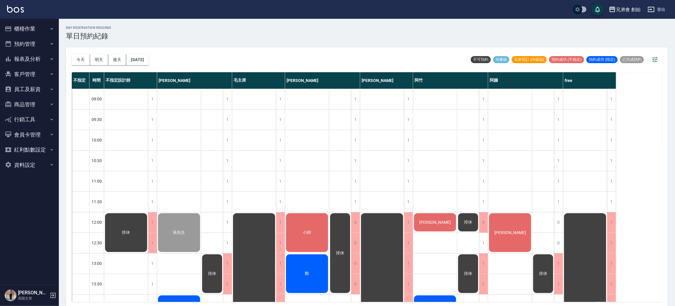
scroll to position [126, 0]
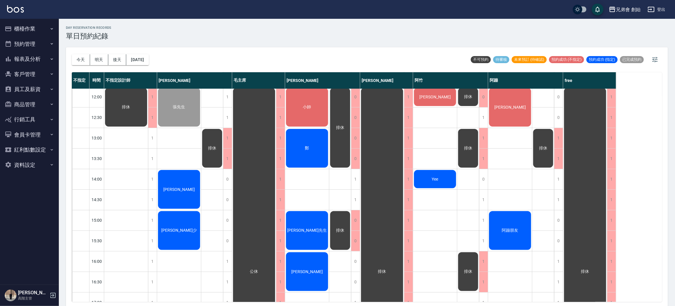
click at [173, 145] on div "[PERSON_NAME]先生 [PERSON_NAME] [PERSON_NAME]少" at bounding box center [179, 261] width 44 height 597
click at [179, 160] on div "[PERSON_NAME]先生 [PERSON_NAME] [PERSON_NAME]少" at bounding box center [179, 261] width 44 height 597
click at [179, 164] on div "張先生 陳威翰 徐宣少" at bounding box center [179, 261] width 44 height 597
click at [148, 128] on div "[PERSON_NAME]" at bounding box center [126, 107] width 44 height 41
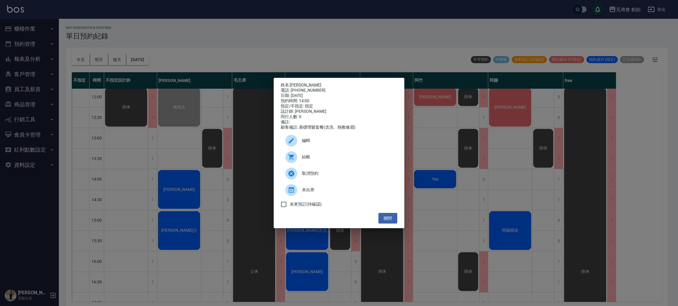
click at [300, 88] on div "電話: 0933254659" at bounding box center [339, 90] width 116 height 5
click at [299, 85] on link "[PERSON_NAME]" at bounding box center [305, 85] width 31 height 5
click at [205, 27] on div "姓名: 陳威翰 電話: 0933254659 日期: 2025/08/10 預約時間: 14:00 指定/不指定: 指定 設計師: 威利 同行人數: 0 備註…" at bounding box center [339, 153] width 678 height 306
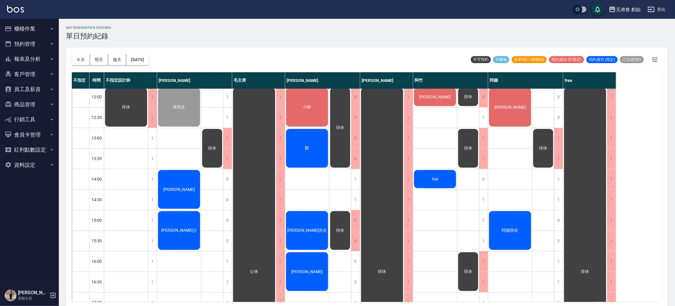
scroll to position [214, 0]
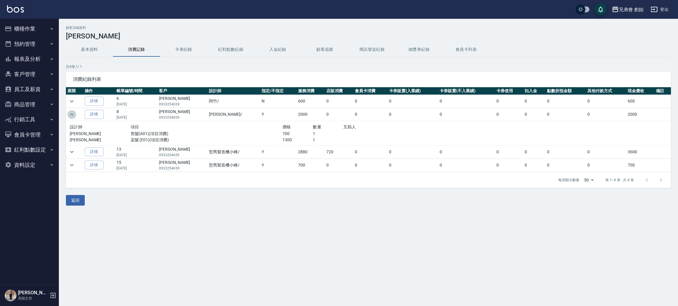
click at [73, 118] on icon "expand row" at bounding box center [71, 114] width 7 height 7
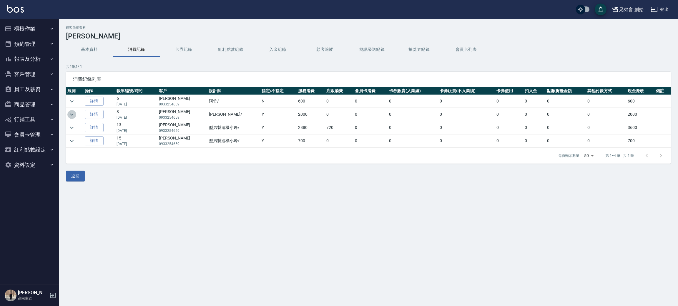
click at [69, 112] on icon "expand row" at bounding box center [71, 114] width 7 height 7
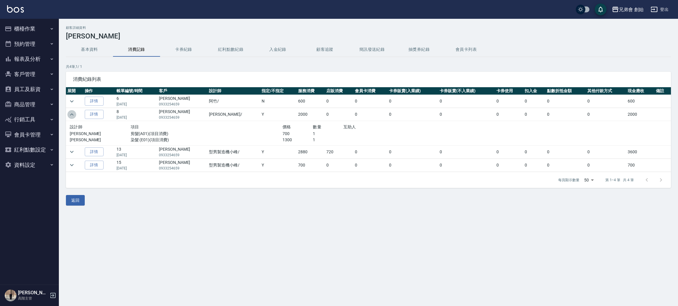
click at [69, 112] on icon "expand row" at bounding box center [71, 114] width 7 height 7
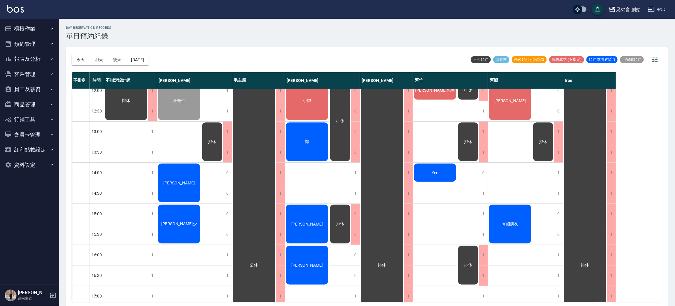
scroll to position [176, 0]
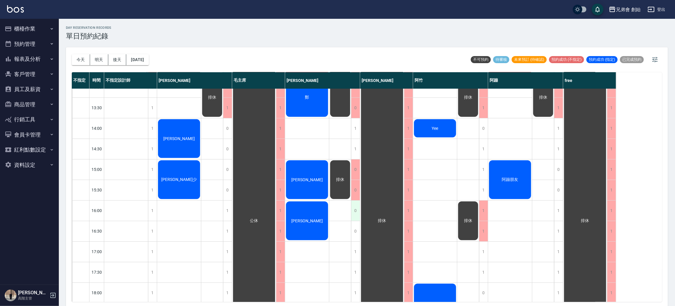
click at [356, 210] on div "0" at bounding box center [355, 211] width 9 height 20
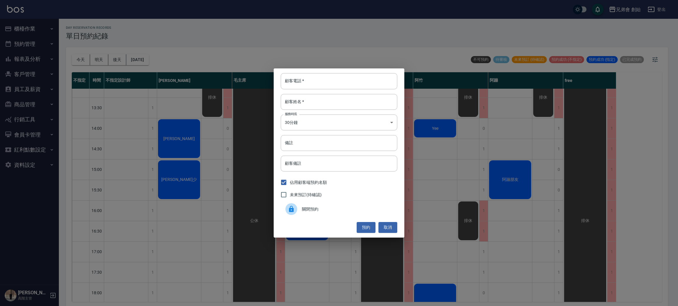
click at [320, 211] on span "關閉預約" at bounding box center [347, 209] width 91 height 6
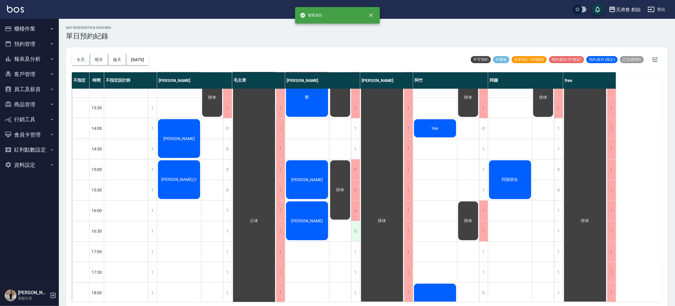
click at [359, 233] on div "0" at bounding box center [355, 231] width 9 height 20
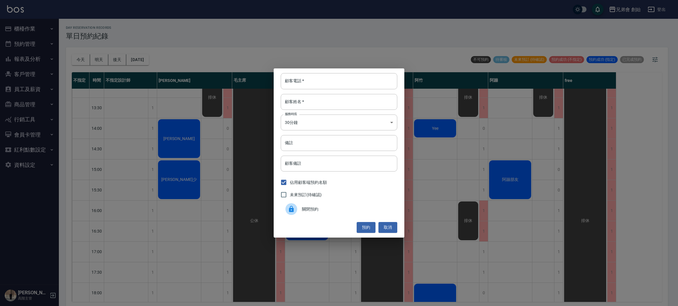
click at [327, 202] on div "關閉預約" at bounding box center [339, 209] width 116 height 16
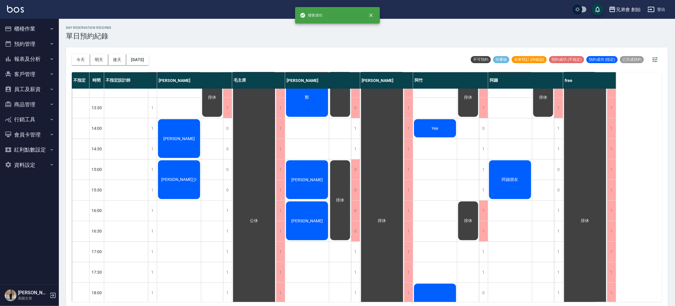
click at [148, 77] on div "[PERSON_NAME]先生" at bounding box center [126, 56] width 44 height 41
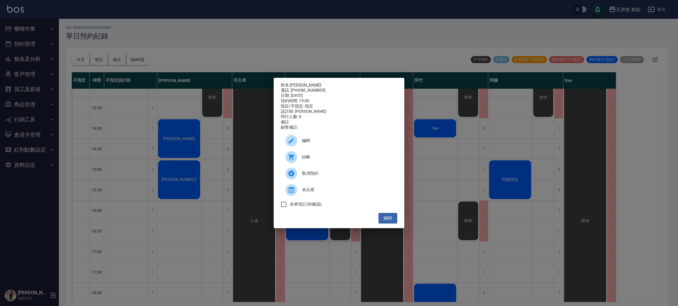
click at [178, 165] on div "姓名: 蔡先生 電話: 0915843822 日期: 2025/08/10 預約時間: 15:00 指定/不指定: 指定 設計師: 歐文 同行人數: 0 備註…" at bounding box center [339, 153] width 678 height 306
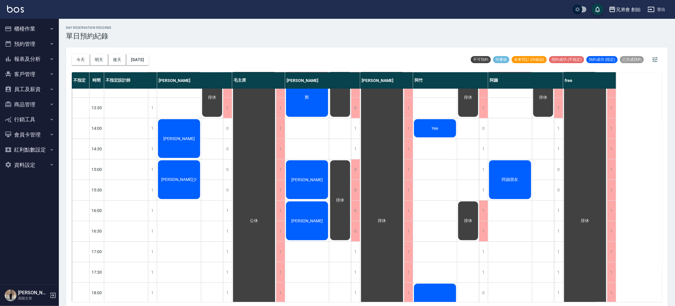
scroll to position [132, 0]
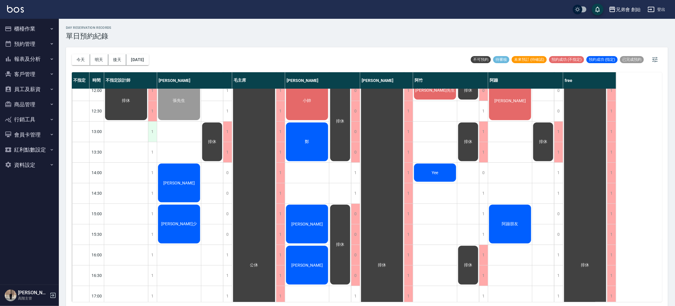
click at [150, 129] on div "1" at bounding box center [152, 132] width 9 height 20
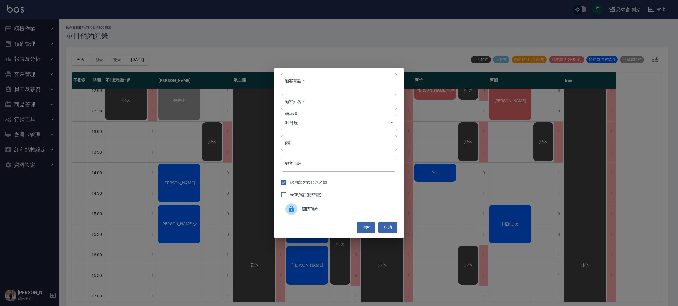
click at [327, 206] on div "關閉預約" at bounding box center [339, 209] width 116 height 16
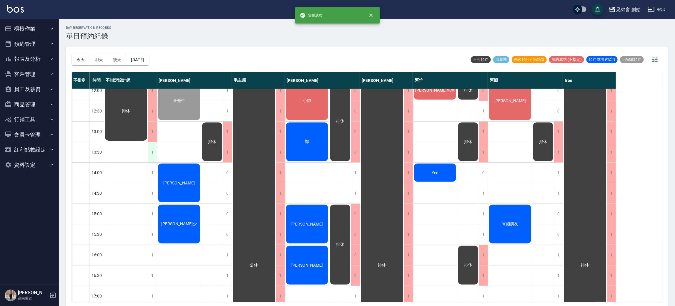
click at [151, 155] on div "1" at bounding box center [152, 152] width 9 height 20
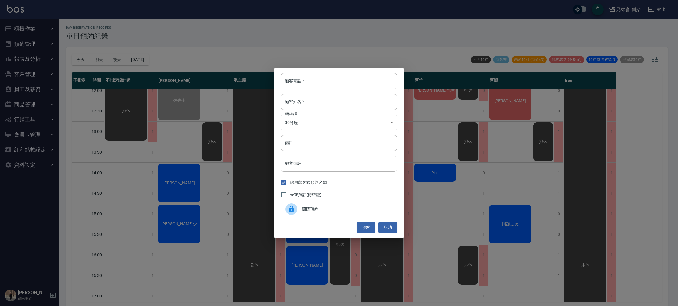
click at [349, 211] on span "關閉預約" at bounding box center [347, 209] width 91 height 6
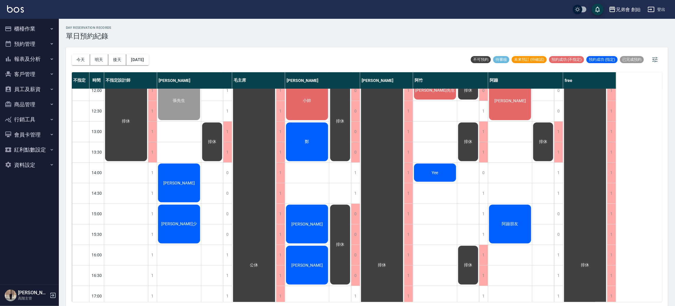
click at [131, 124] on span "阿蹦朋友" at bounding box center [126, 121] width 11 height 5
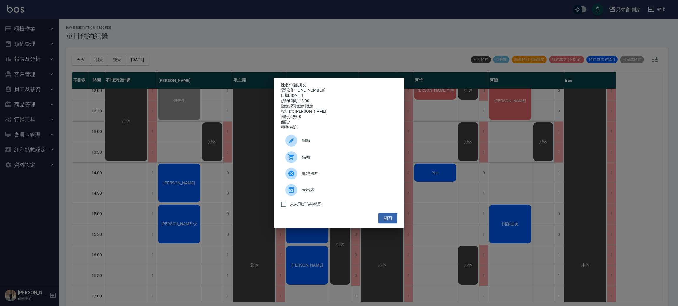
click at [540, 208] on div "姓名: 阿蹦朋友 電話: 4129889 日期: 2025/08/10 預約時間: 15:00 指定/不指定: 指定 設計師: 阿蹦 同行人數: 0 備註: …" at bounding box center [339, 153] width 678 height 306
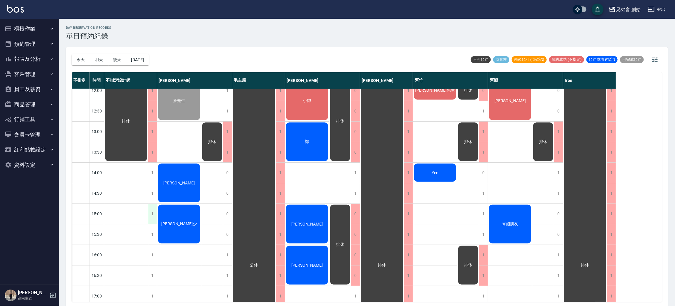
click at [153, 215] on div "1" at bounding box center [152, 214] width 9 height 20
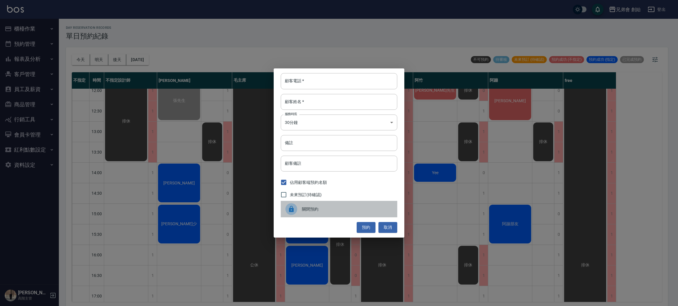
drag, startPoint x: 337, startPoint y: 210, endPoint x: 332, endPoint y: 210, distance: 5.3
click at [338, 209] on span "關閉預約" at bounding box center [347, 209] width 91 height 6
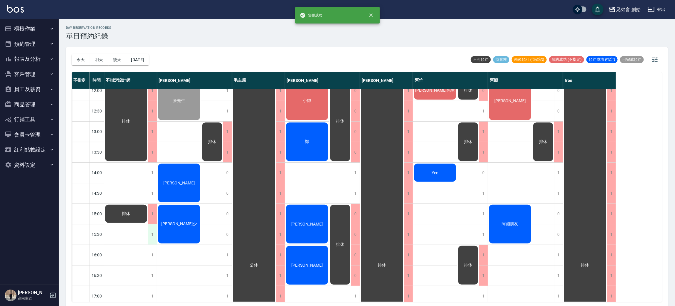
click at [153, 234] on div "1" at bounding box center [152, 235] width 9 height 20
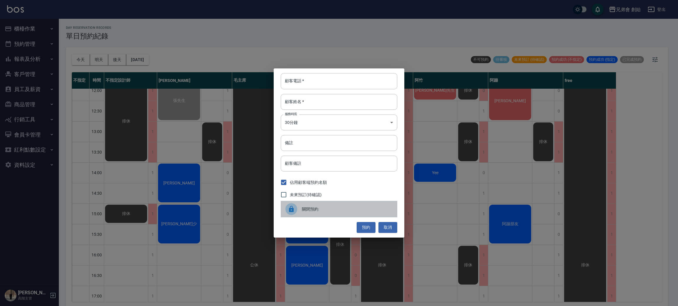
click at [326, 208] on span "關閉預約" at bounding box center [347, 209] width 91 height 6
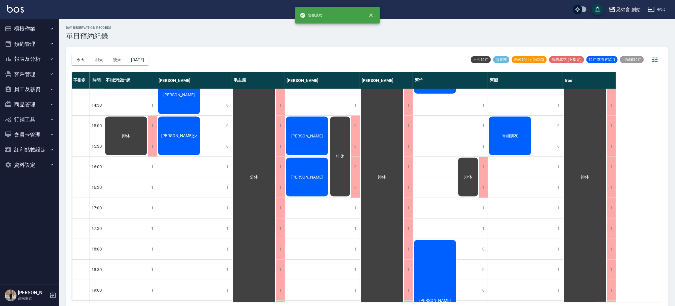
scroll to position [88, 0]
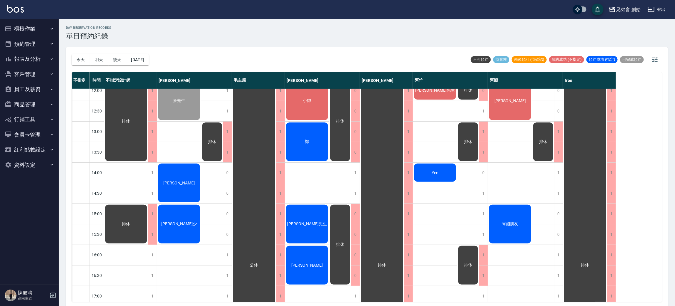
scroll to position [176, 0]
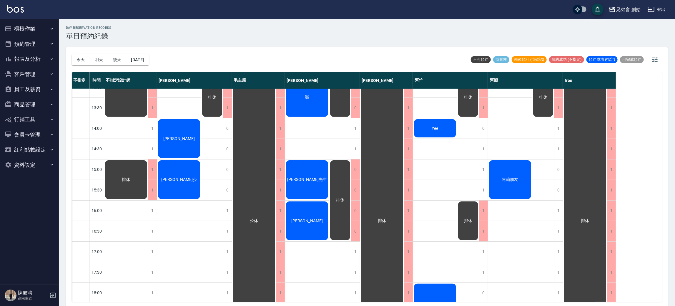
click at [148, 118] on div "[PERSON_NAME]先生" at bounding box center [126, 77] width 44 height 82
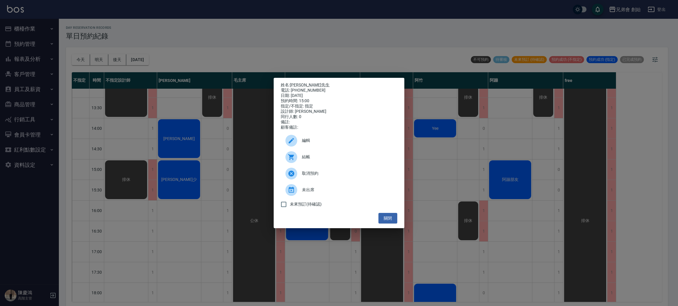
click at [297, 79] on div "姓名: [PERSON_NAME]先生 電話: [PHONE_NUMBER] 日期: [DATE] 預約時間: 15:00 指定/不指定: 指定 設計師: […" at bounding box center [339, 153] width 131 height 151
click at [299, 84] on link "[PERSON_NAME]先生" at bounding box center [310, 85] width 40 height 5
click at [230, 63] on div "姓名: [PERSON_NAME]先生 電話: [PHONE_NUMBER] 日期: [DATE] 預約時間: 15:00 指定/不指定: 指定 設計師: […" at bounding box center [339, 153] width 678 height 306
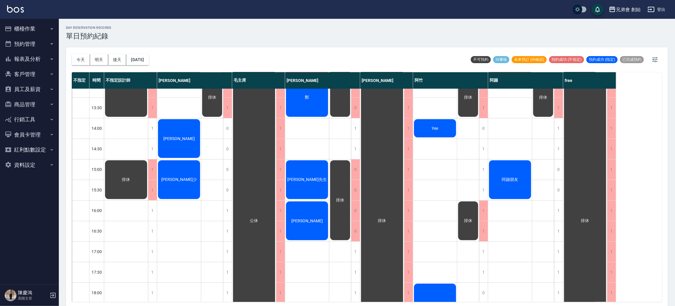
scroll to position [0, 0]
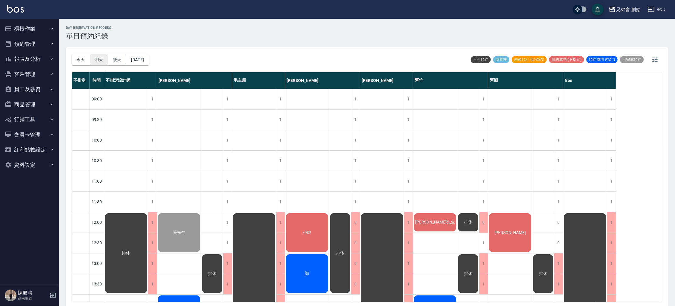
click at [93, 58] on button "明天" at bounding box center [99, 59] width 18 height 11
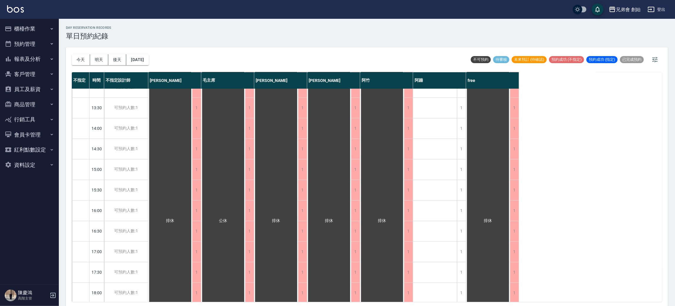
scroll to position [309, 0]
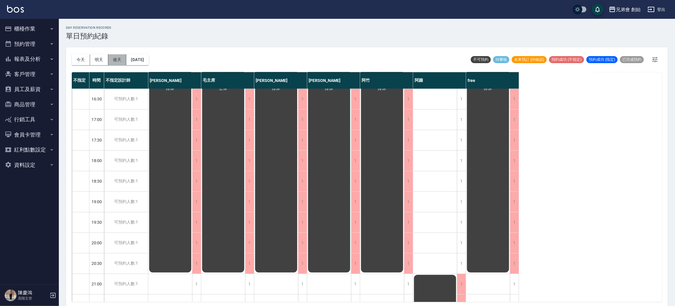
click at [116, 60] on button "後天" at bounding box center [117, 59] width 18 height 11
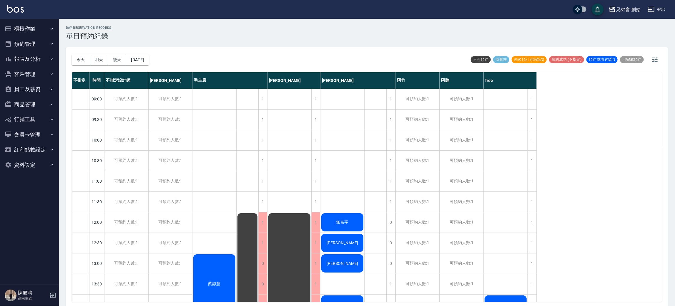
click at [79, 57] on button "今天" at bounding box center [81, 59] width 18 height 11
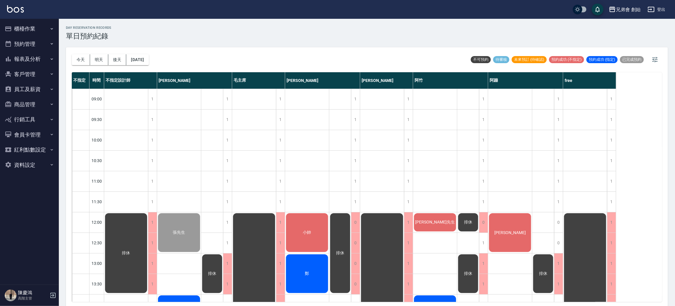
scroll to position [176, 0]
